Goal: Communication & Community: Share content

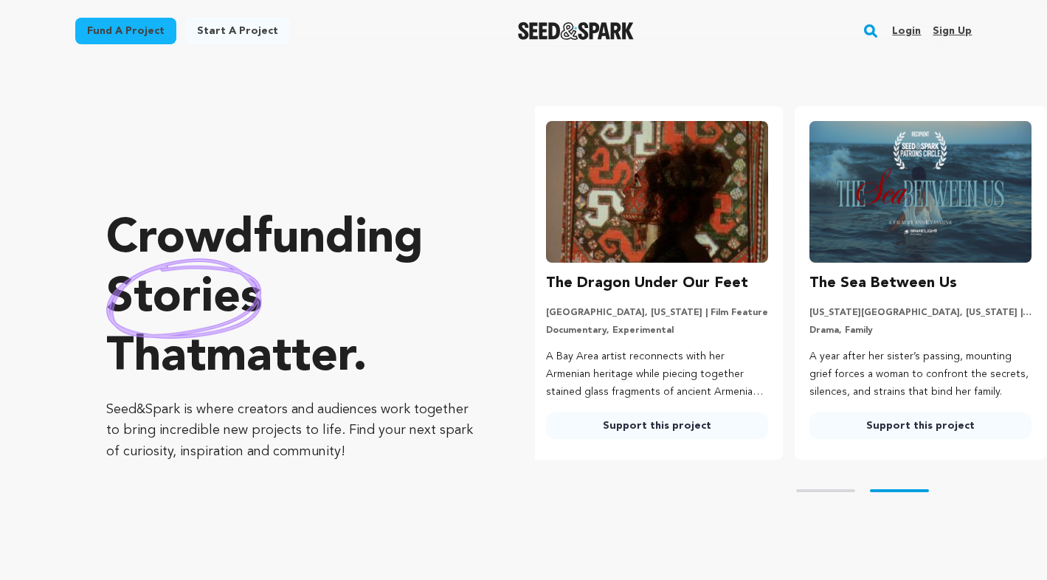
scroll to position [0, 275]
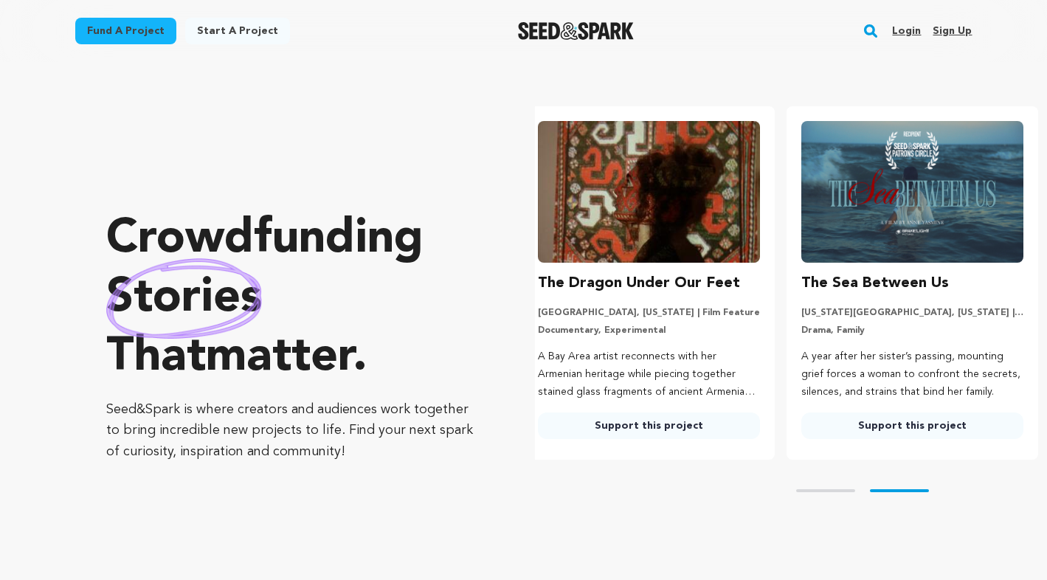
click at [911, 30] on link "Login" at bounding box center [906, 31] width 29 height 24
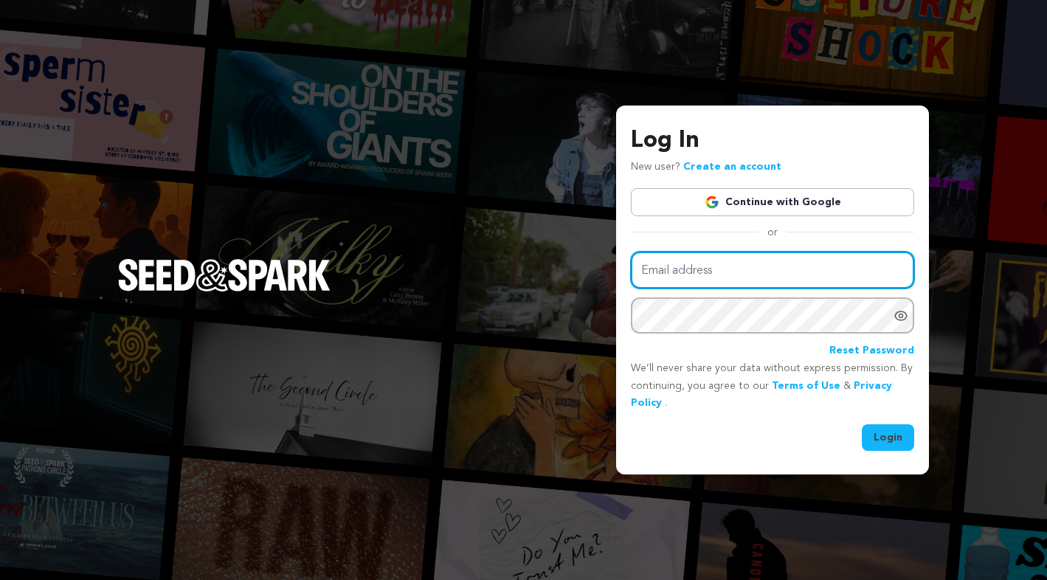
type input "emcguffpennington@gmail.com"
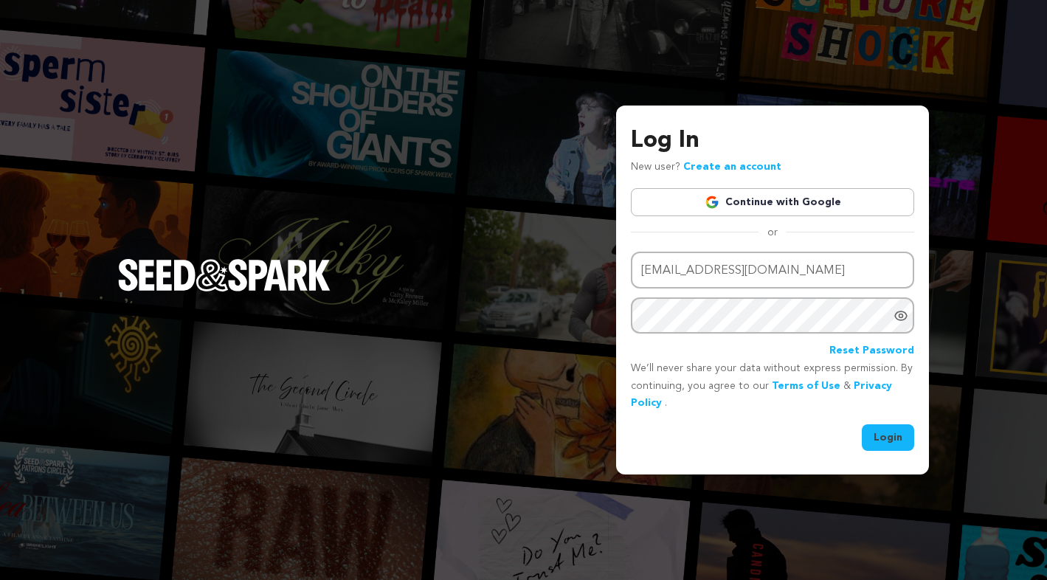
click at [881, 435] on button "Login" at bounding box center [888, 437] width 52 height 27
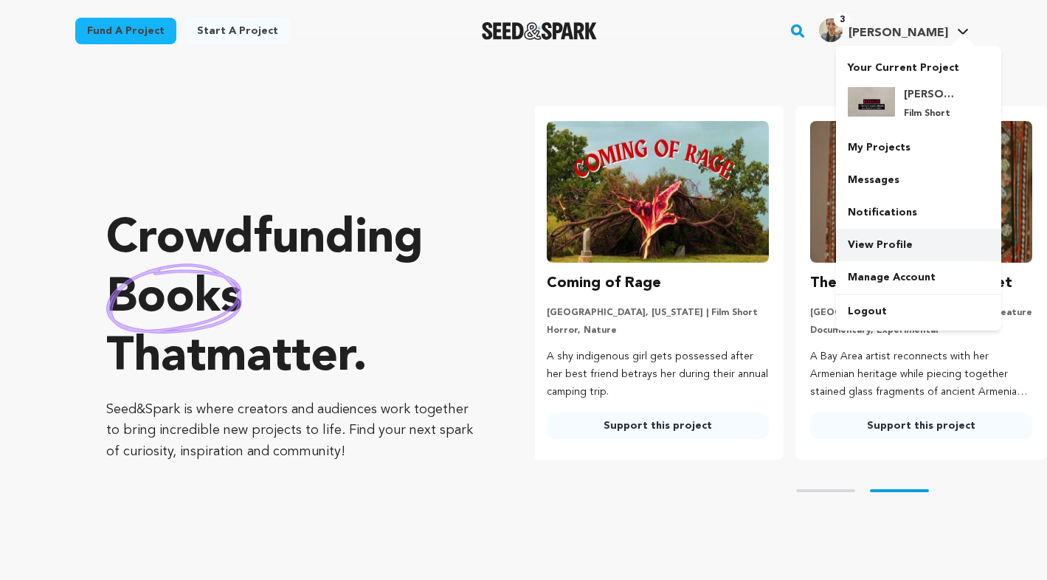
scroll to position [0, 275]
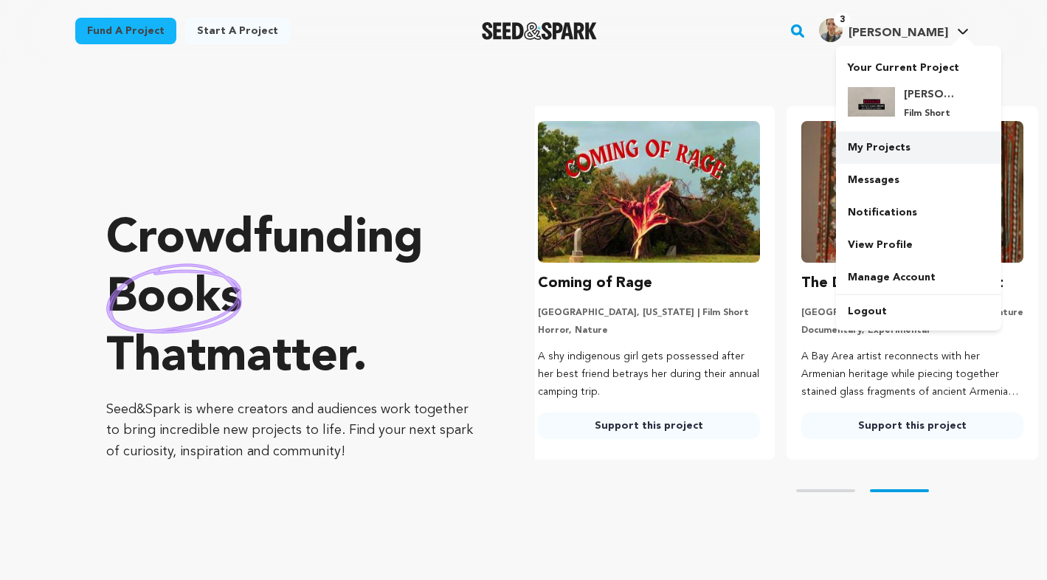
click at [877, 153] on link "My Projects" at bounding box center [918, 147] width 165 height 32
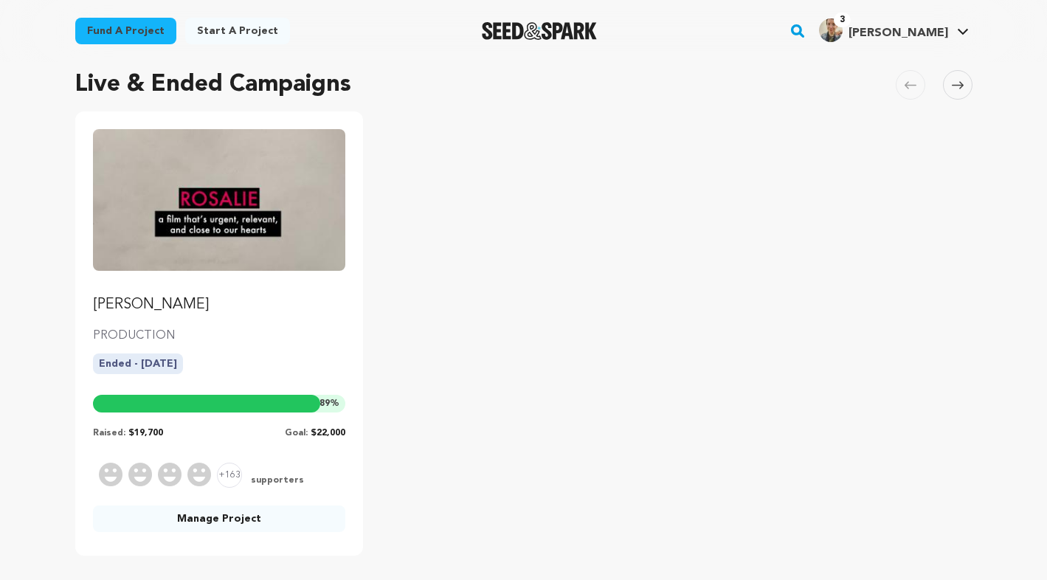
scroll to position [168, 0]
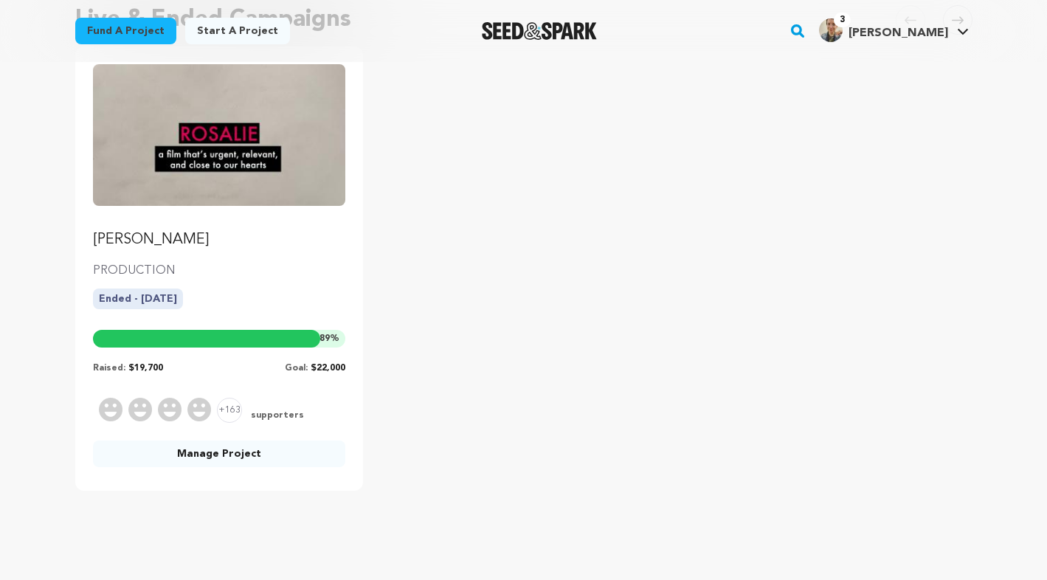
click at [224, 459] on link "Manage Project" at bounding box center [219, 454] width 253 height 27
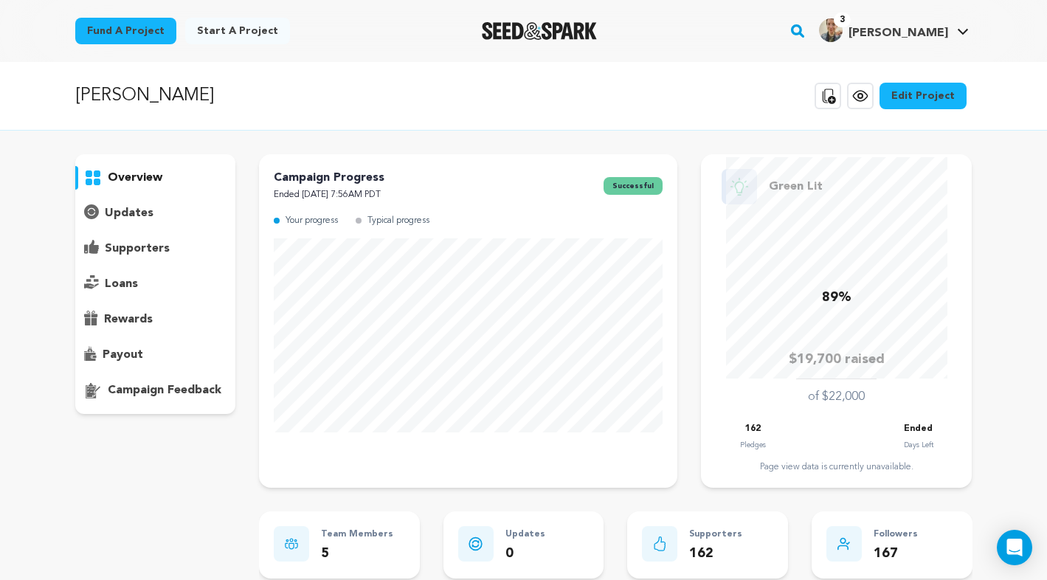
click at [122, 207] on p "updates" at bounding box center [129, 213] width 49 height 18
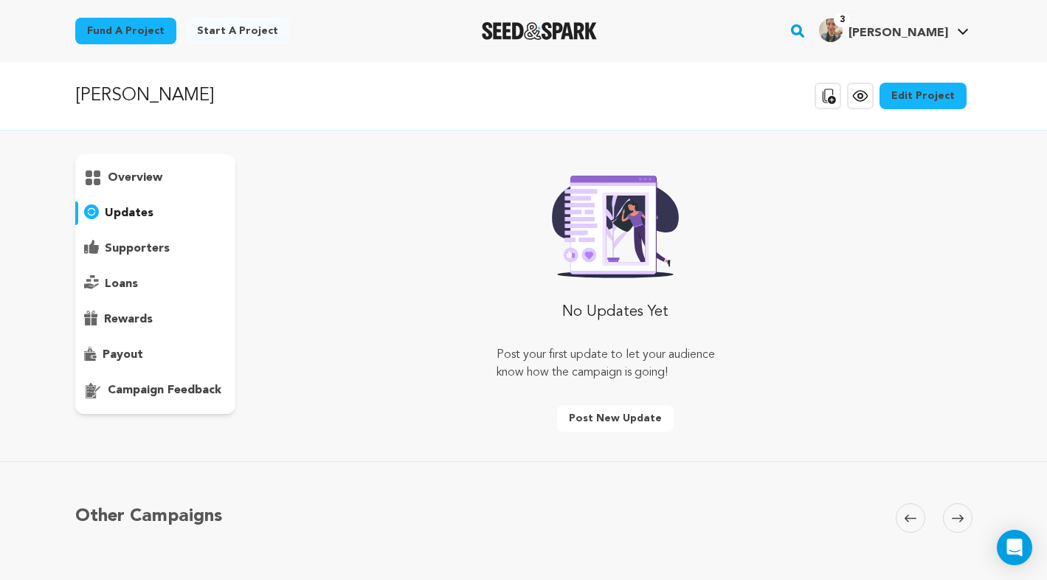
click at [124, 253] on p "supporters" at bounding box center [137, 249] width 65 height 18
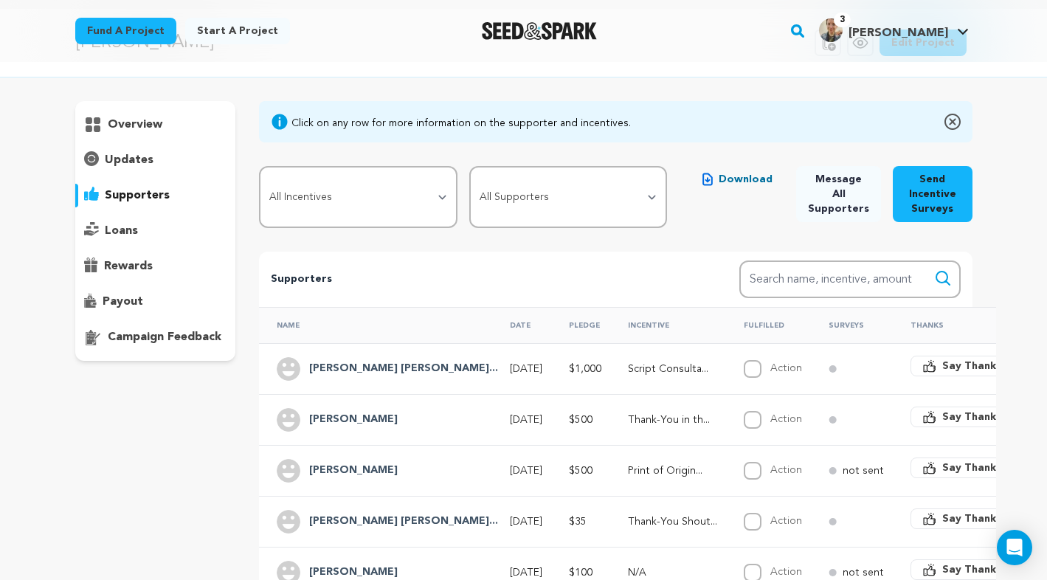
scroll to position [50, 0]
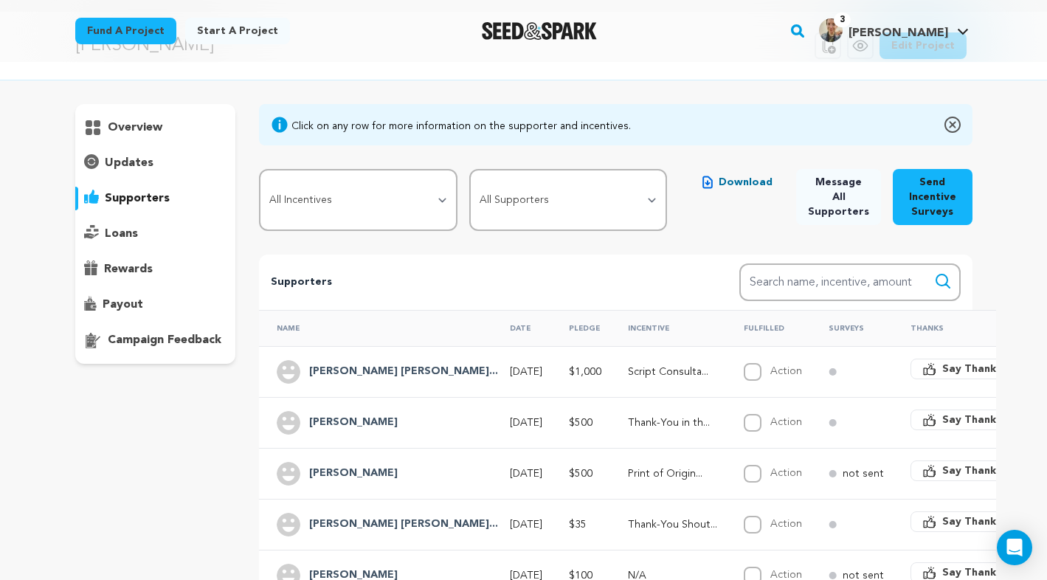
click at [847, 193] on span "Message All Supporters" at bounding box center [838, 197] width 61 height 44
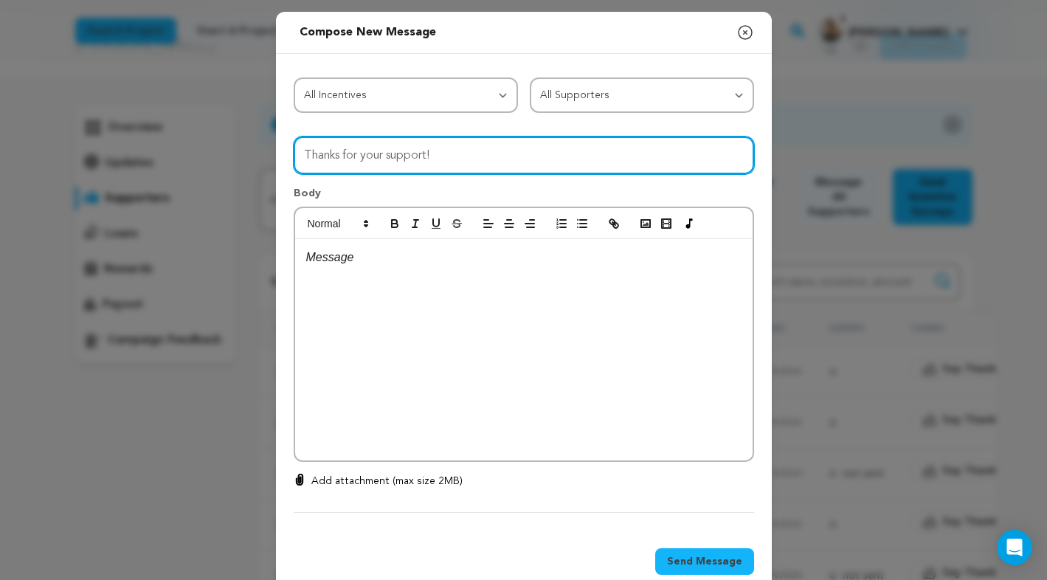
click at [365, 162] on input "Thanks for your support!" at bounding box center [524, 156] width 460 height 38
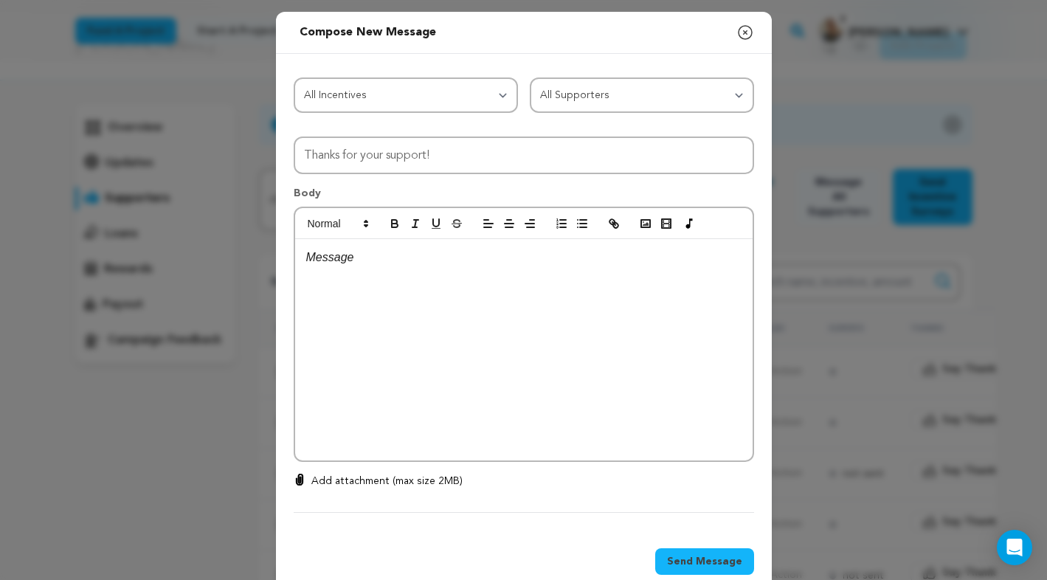
click at [356, 277] on div at bounding box center [524, 349] width 458 height 221
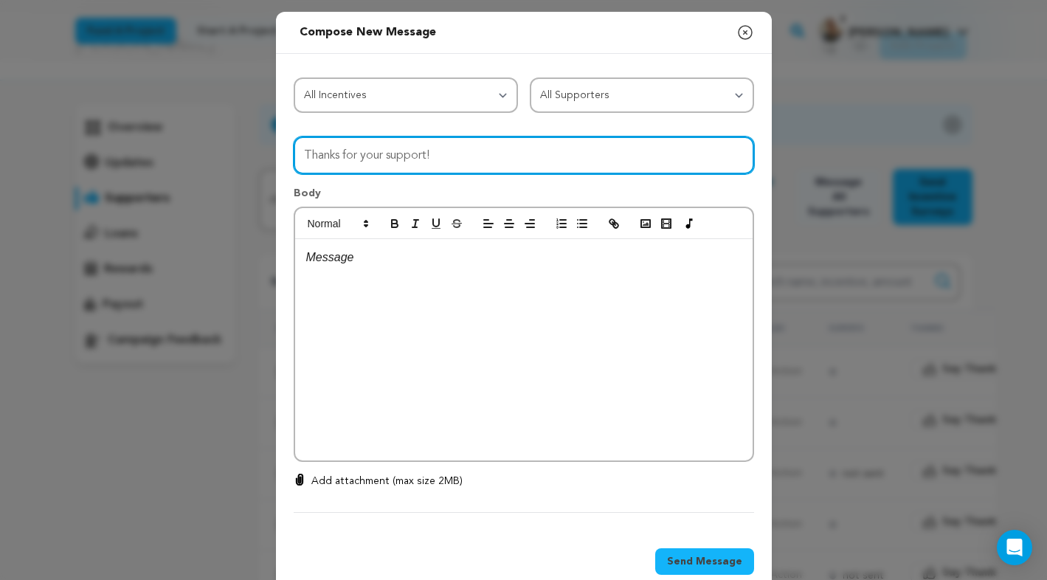
click at [323, 159] on input "Thanks for your support!" at bounding box center [524, 156] width 460 height 38
click at [315, 156] on input "Thanks for your support!" at bounding box center [524, 156] width 460 height 38
click at [314, 156] on input "Thanks for your support!" at bounding box center [524, 156] width 460 height 38
click at [367, 148] on input "Thanks for your support!" at bounding box center [524, 156] width 460 height 38
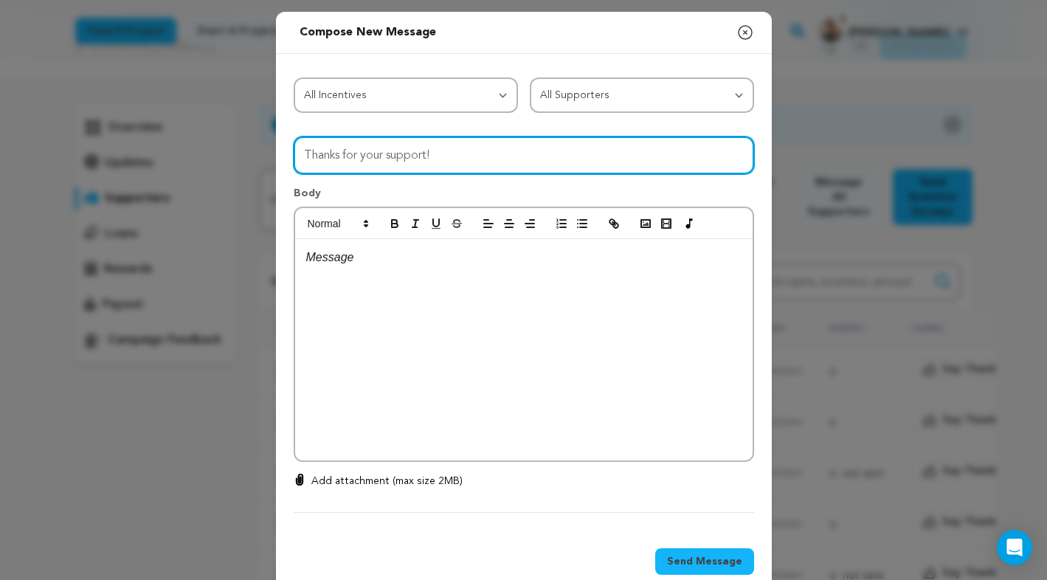
click at [367, 148] on input "Thanks for your support!" at bounding box center [524, 156] width 460 height 38
click at [428, 154] on input "Watch [PERSON_NAME] online this weekend in MOM Film Fest!" at bounding box center [524, 156] width 460 height 38
click at [506, 150] on input "Watch [PERSON_NAME] online **this weekend in MOM Film Fest!" at bounding box center [524, 156] width 460 height 38
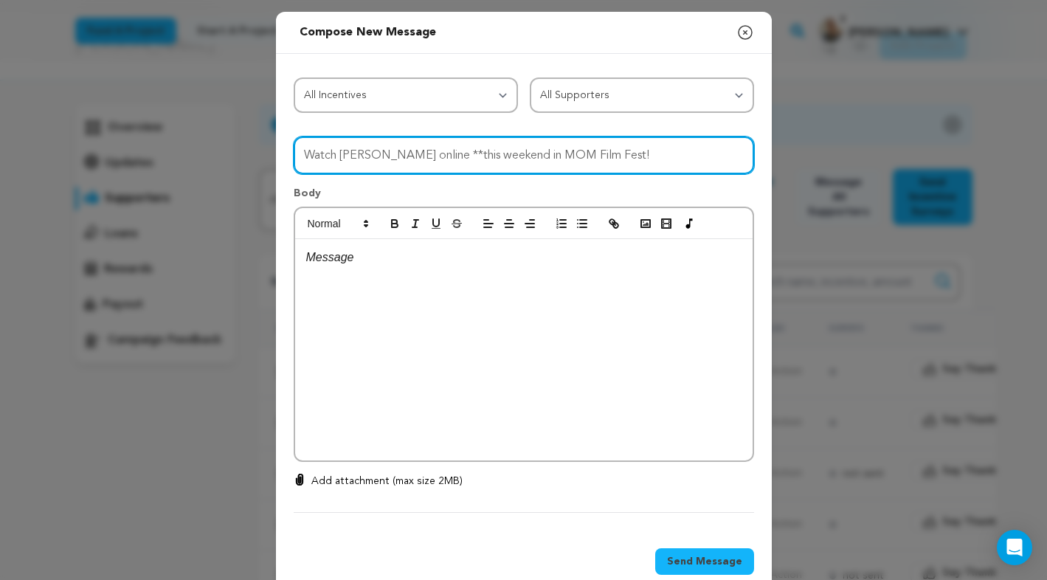
click at [456, 151] on input "Watch [PERSON_NAME] online **this weekend in MOM Film Fest!" at bounding box center [524, 156] width 460 height 38
click at [505, 150] on input "Watch [PERSON_NAME] online **this weekend in MOM Film Fest!" at bounding box center [524, 156] width 460 height 38
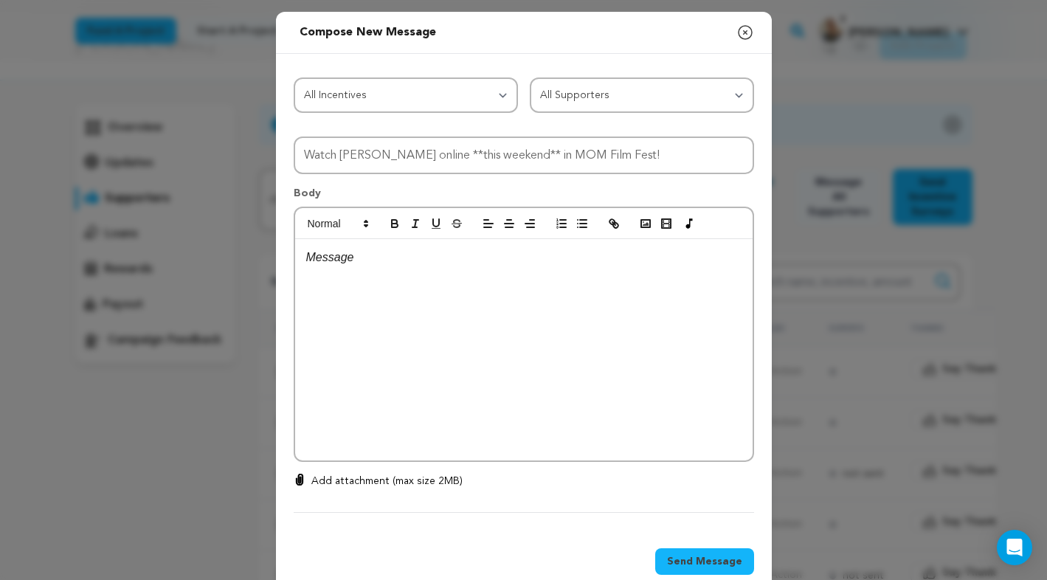
click at [444, 336] on div at bounding box center [524, 349] width 458 height 221
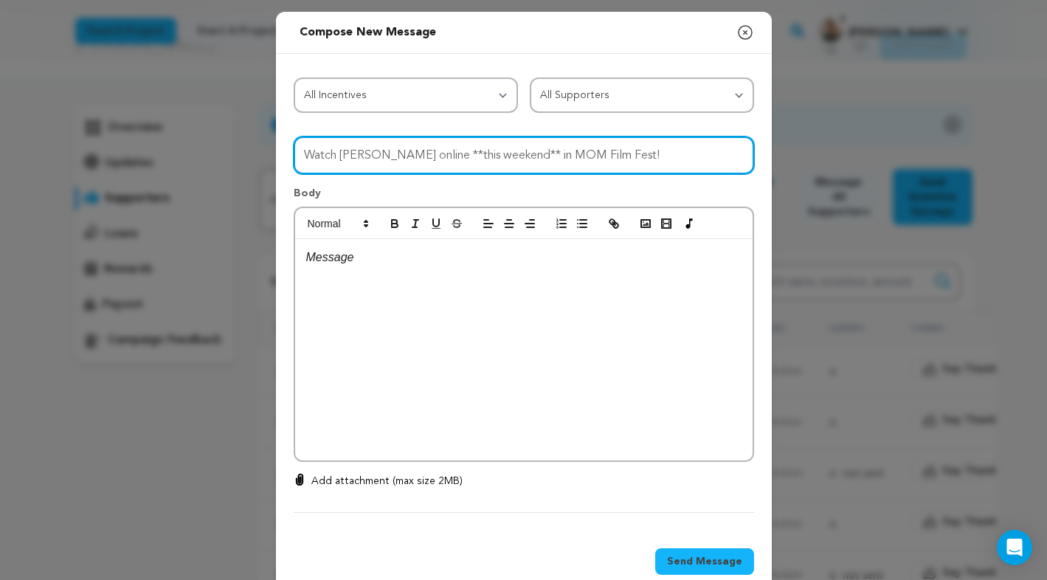
drag, startPoint x: 427, startPoint y: 152, endPoint x: 517, endPoint y: 153, distance: 90.0
click at [517, 153] on input "Watch [PERSON_NAME] online **this weekend** in MOM Film Fest!" at bounding box center [524, 156] width 460 height 38
click at [653, 142] on input "Watch [PERSON_NAME] online this weekend in MOM Film Fest!" at bounding box center [524, 156] width 460 height 38
click at [645, 158] on input "Watch [PERSON_NAME] online this weekend in MOM Film Fest!" at bounding box center [524, 156] width 460 height 38
drag, startPoint x: 427, startPoint y: 157, endPoint x: 497, endPoint y: 157, distance: 70.8
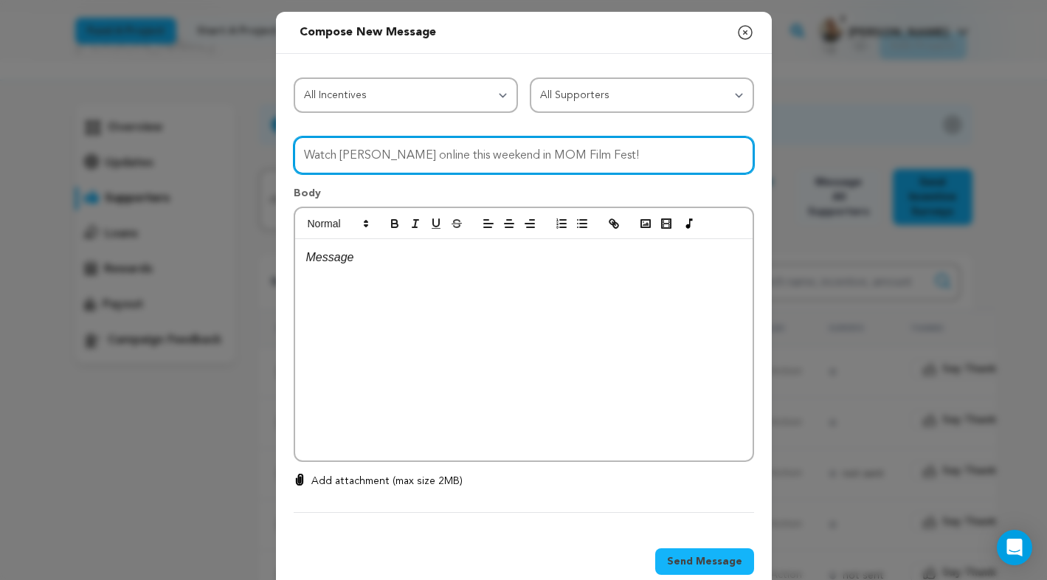
click at [497, 157] on input "Watch [PERSON_NAME] online this weekend in MOM Film Fest!" at bounding box center [524, 156] width 460 height 38
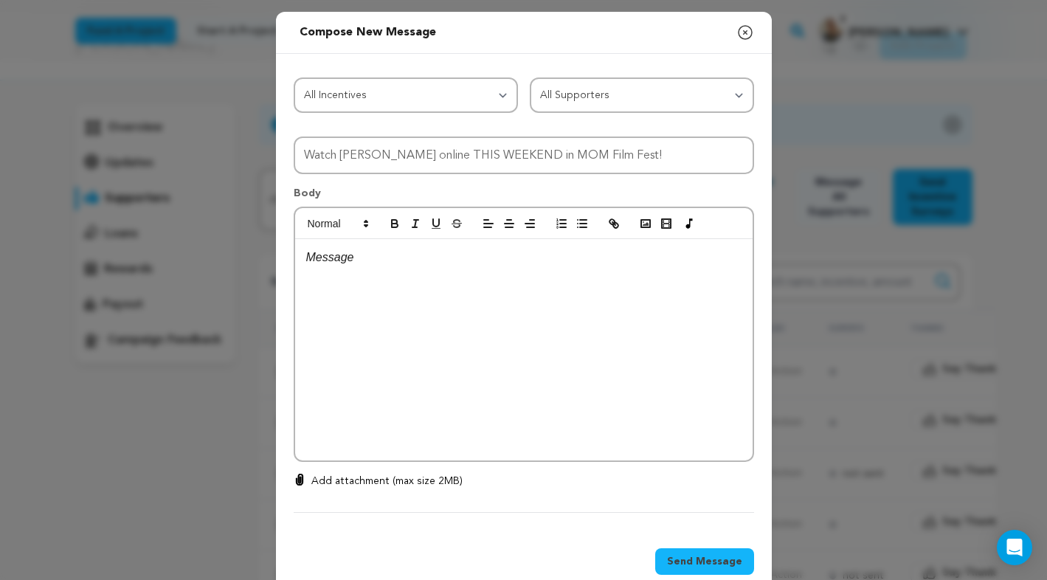
click at [497, 306] on div at bounding box center [524, 349] width 458 height 221
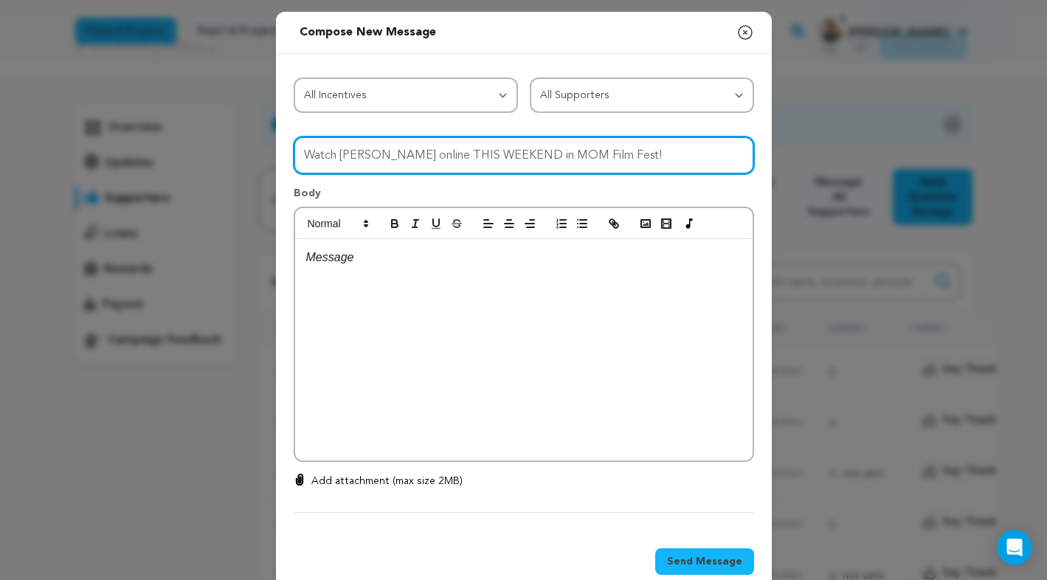
click at [635, 153] on input "Watch [PERSON_NAME] online THIS WEEKEND in MOM Film Fest!" at bounding box center [524, 156] width 460 height 38
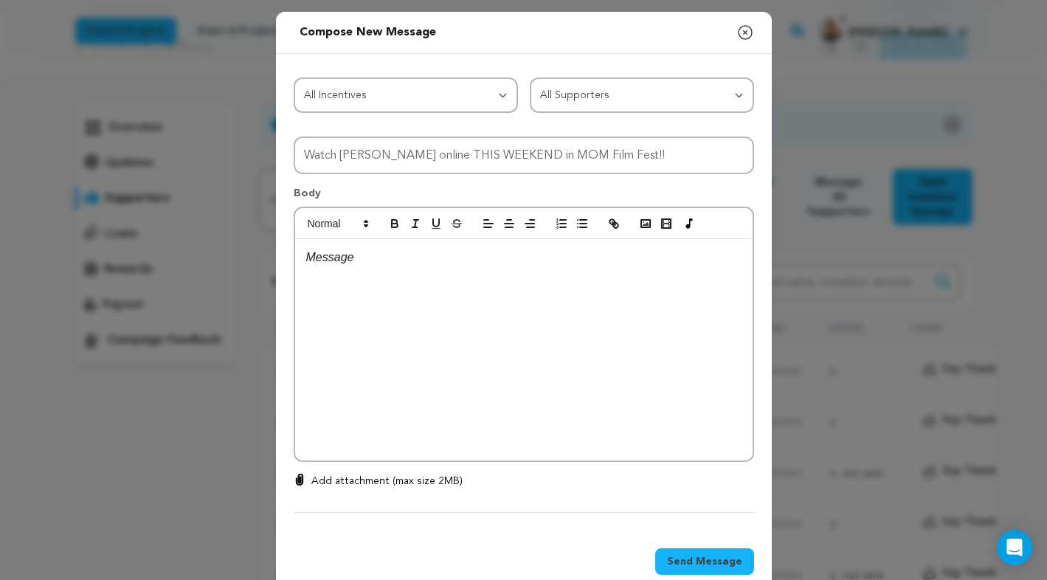
click at [392, 308] on div at bounding box center [524, 349] width 458 height 221
click at [456, 263] on p "[URL][DOMAIN_NAME][PERSON_NAME]" at bounding box center [523, 257] width 435 height 19
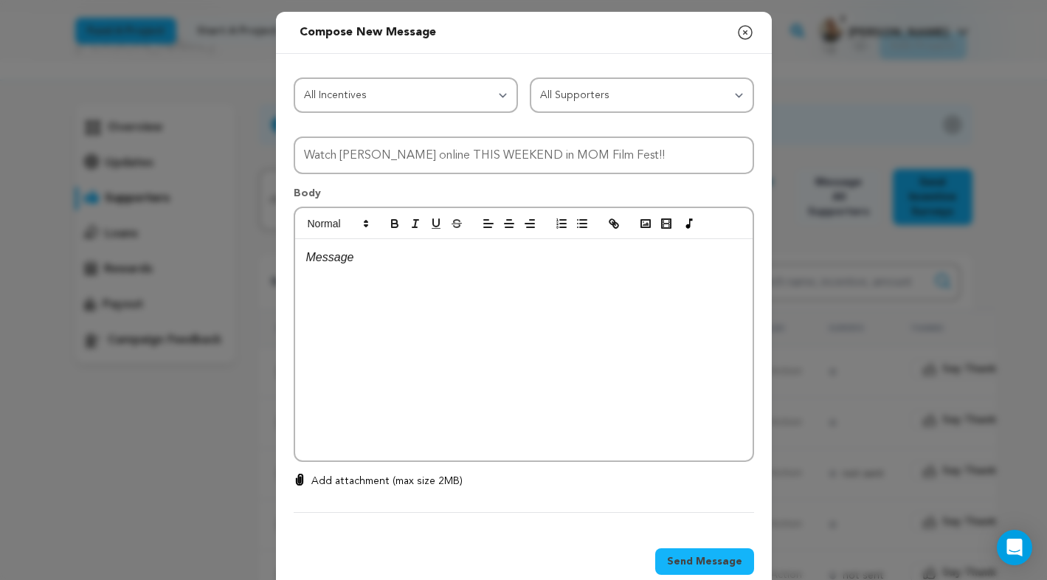
click at [370, 273] on div at bounding box center [524, 349] width 458 height 221
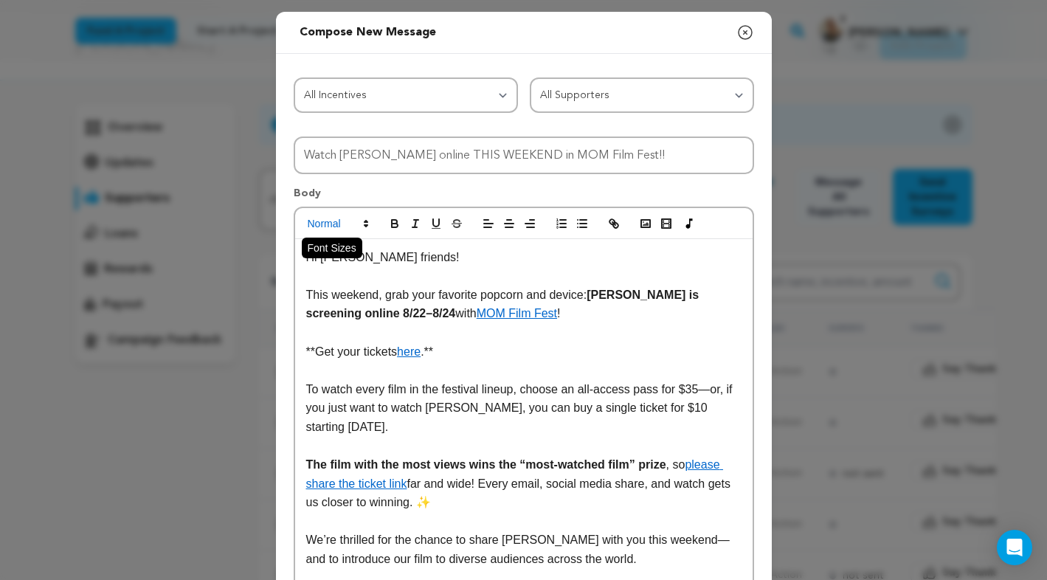
click at [322, 216] on span at bounding box center [337, 224] width 72 height 18
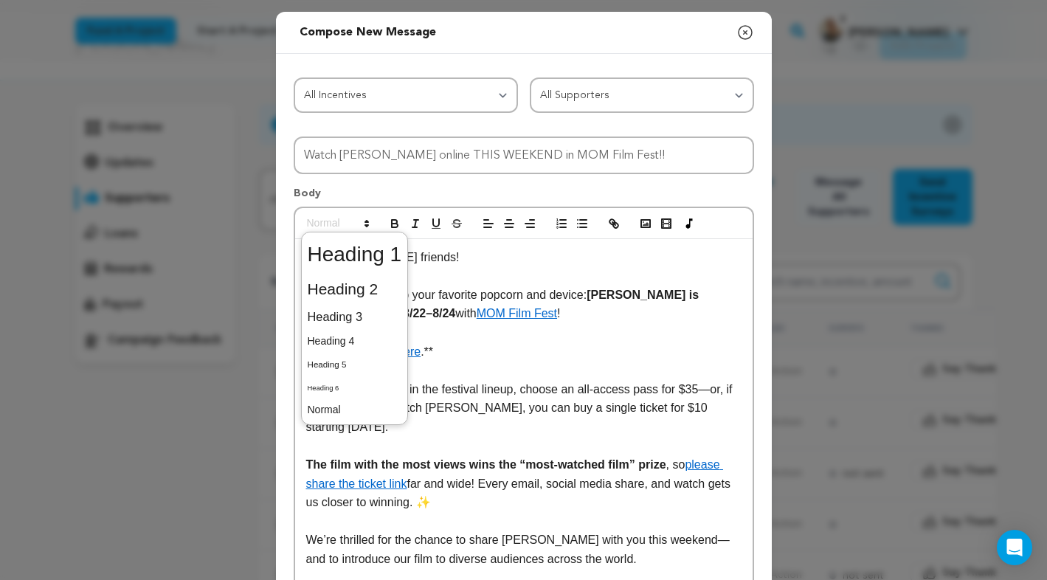
click at [514, 275] on p at bounding box center [523, 275] width 435 height 19
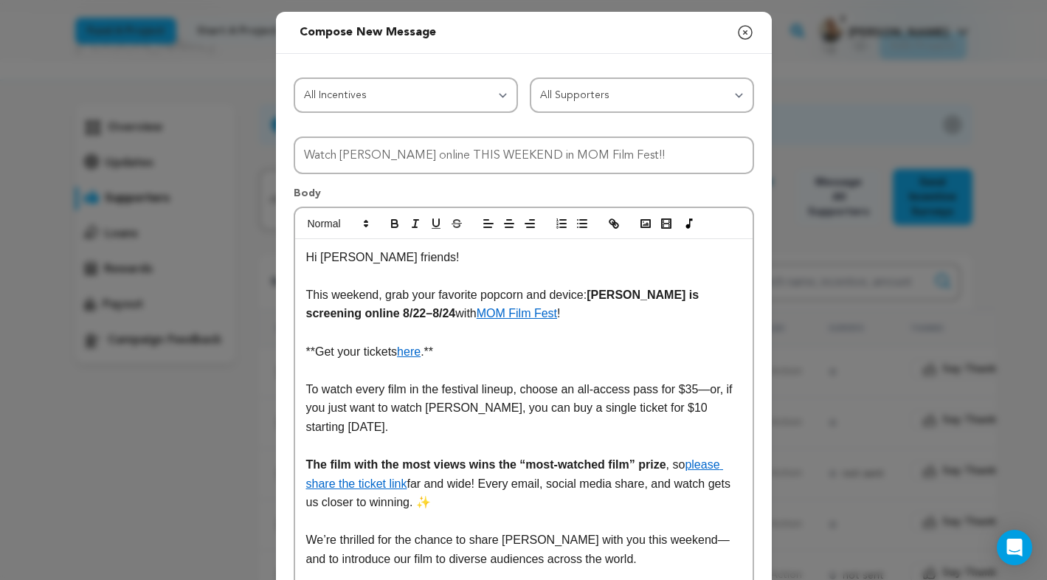
click at [309, 255] on p "Hi [PERSON_NAME] friends!" at bounding box center [523, 257] width 435 height 19
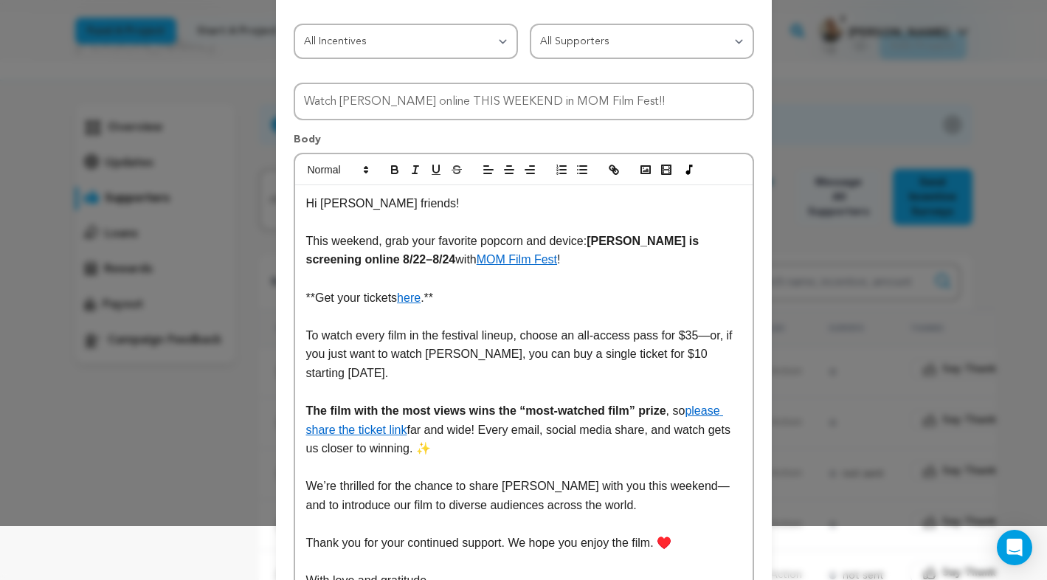
click at [574, 270] on p at bounding box center [523, 278] width 435 height 19
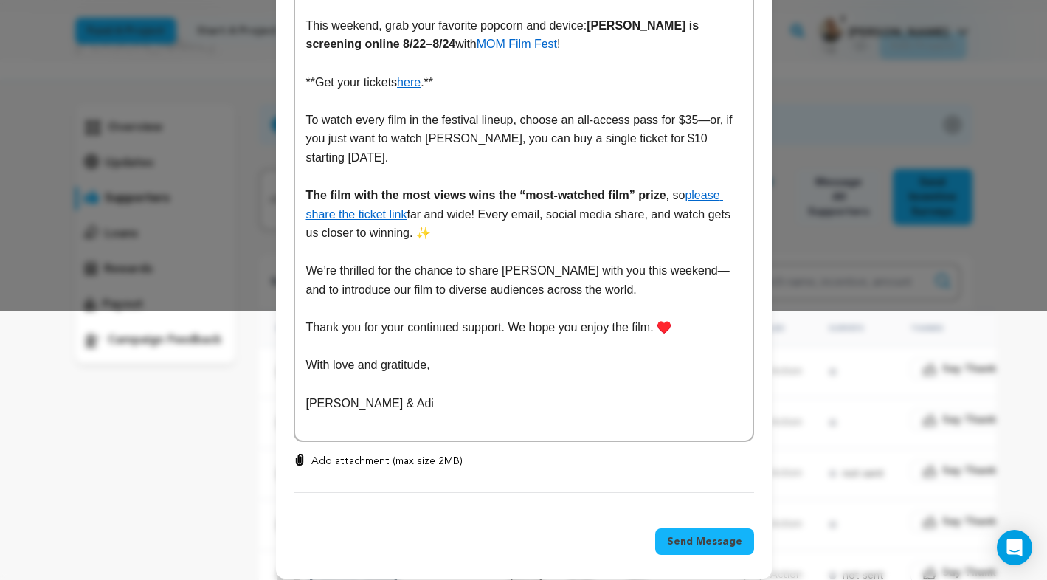
scroll to position [280, 0]
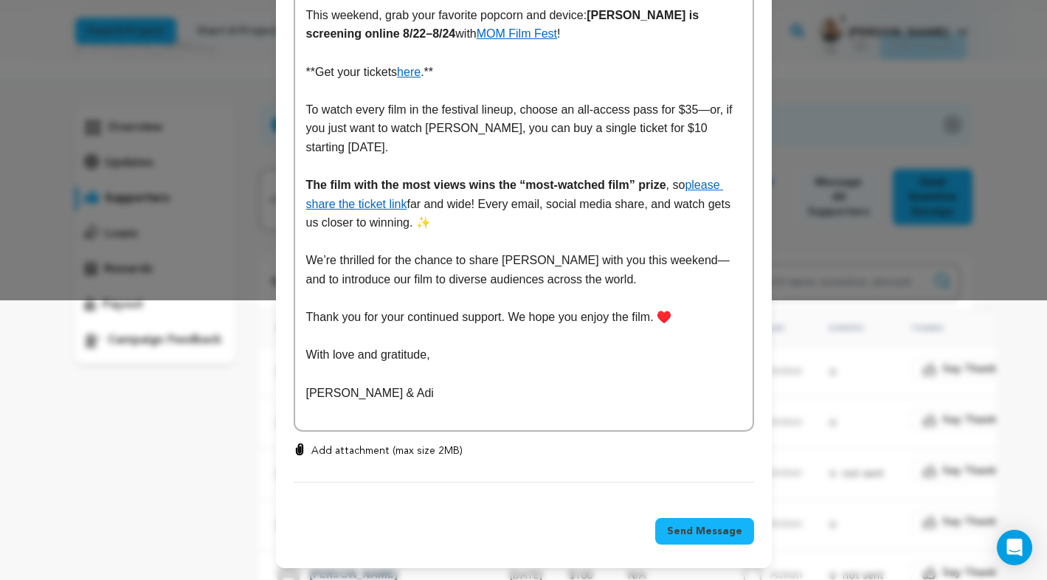
click at [517, 396] on p "[PERSON_NAME] & Adi" at bounding box center [523, 393] width 435 height 19
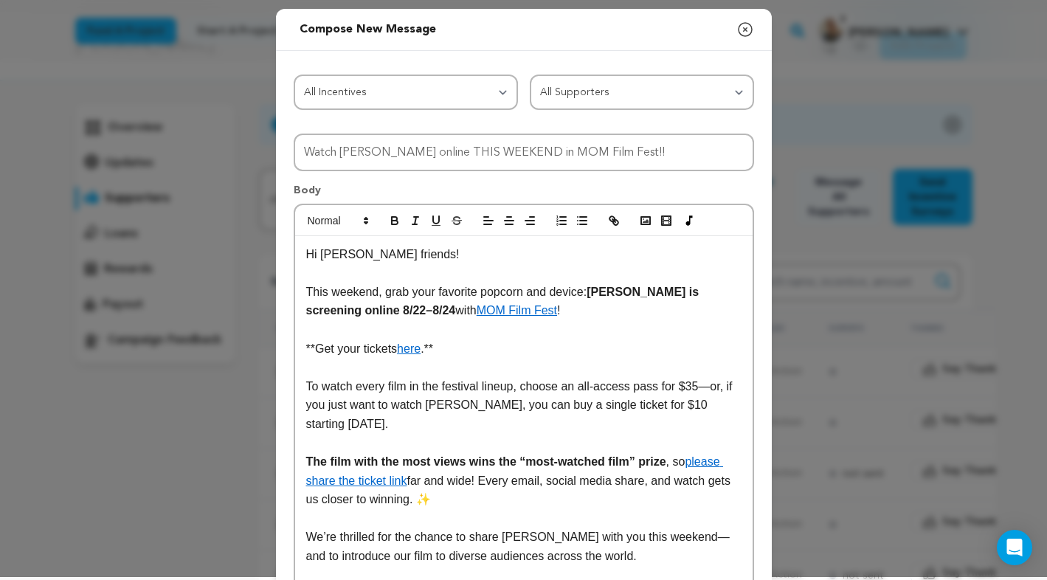
scroll to position [0, 0]
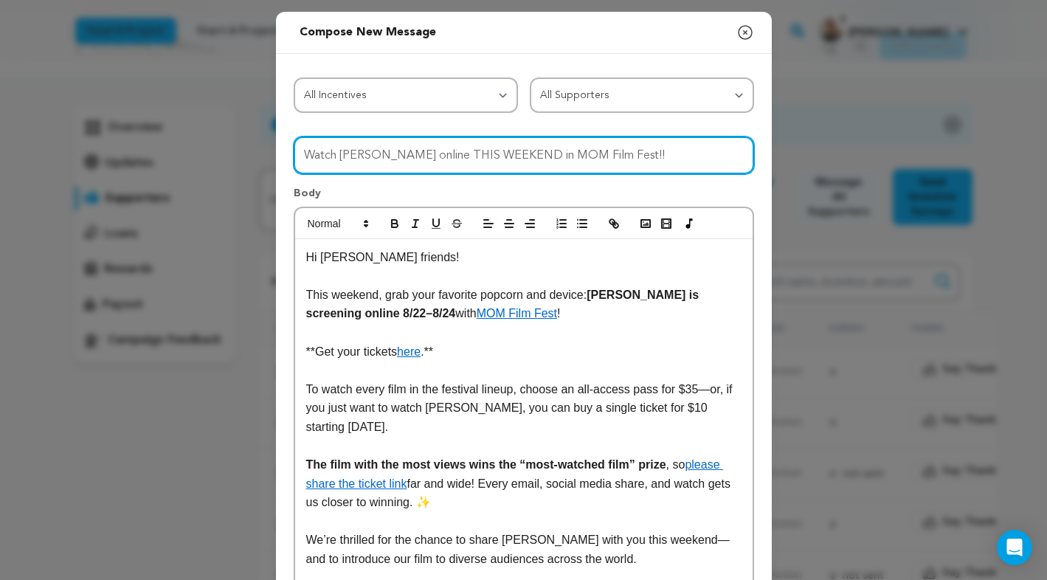
drag, startPoint x: 513, startPoint y: 158, endPoint x: 612, endPoint y: 157, distance: 98.9
click at [612, 157] on input "Watch [PERSON_NAME] online THIS WEEKEND in MOM Film Fest!!" at bounding box center [524, 156] width 460 height 38
click at [626, 161] on input "Watch [PERSON_NAME] online THIS WEEKEND!" at bounding box center [524, 156] width 460 height 38
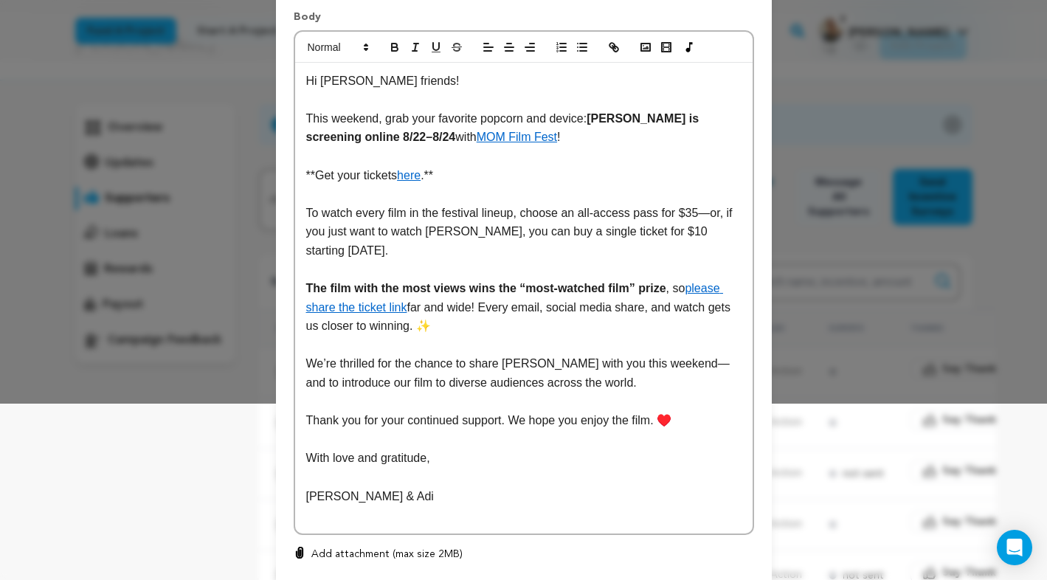
scroll to position [280, 0]
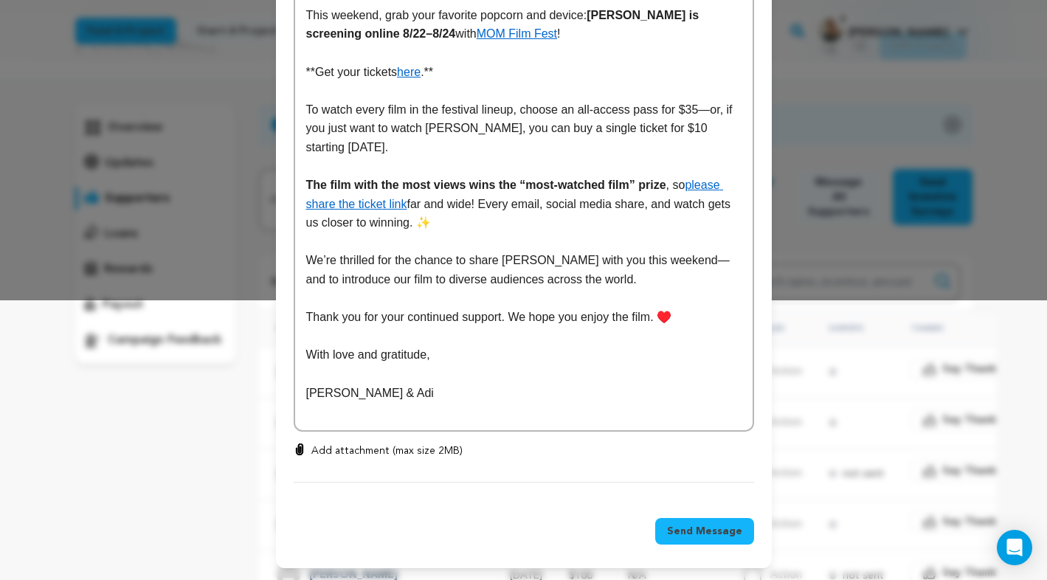
type input "Watch [PERSON_NAME] online THIS WEEKEND!"
click at [694, 528] on span "Send Message" at bounding box center [704, 531] width 75 height 15
